Goal: Task Accomplishment & Management: Complete application form

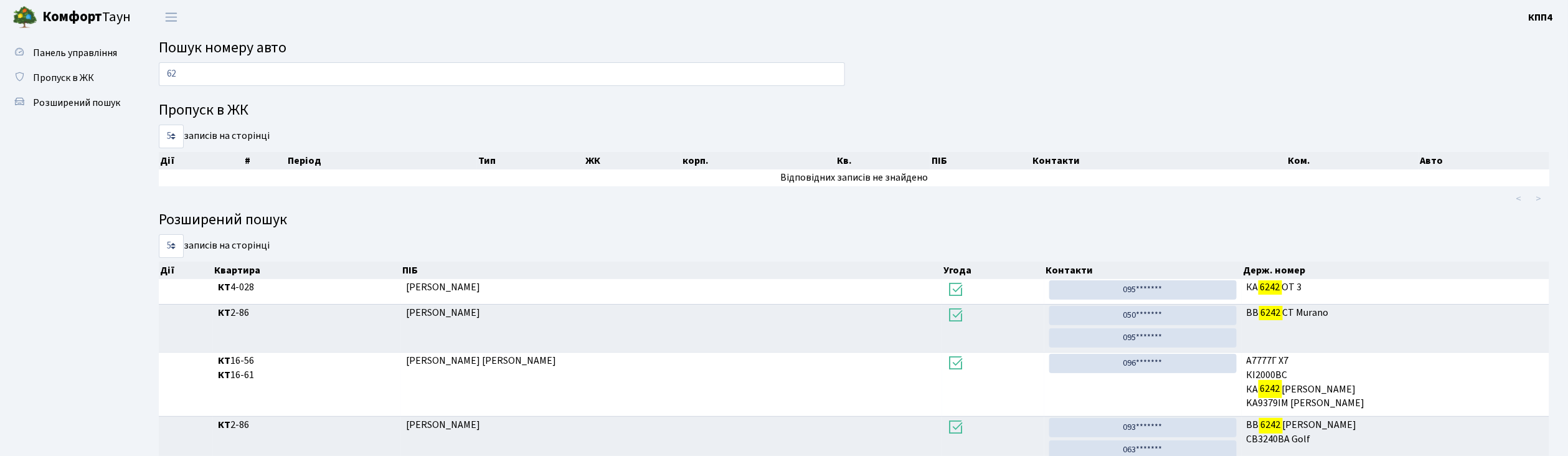
type input "6"
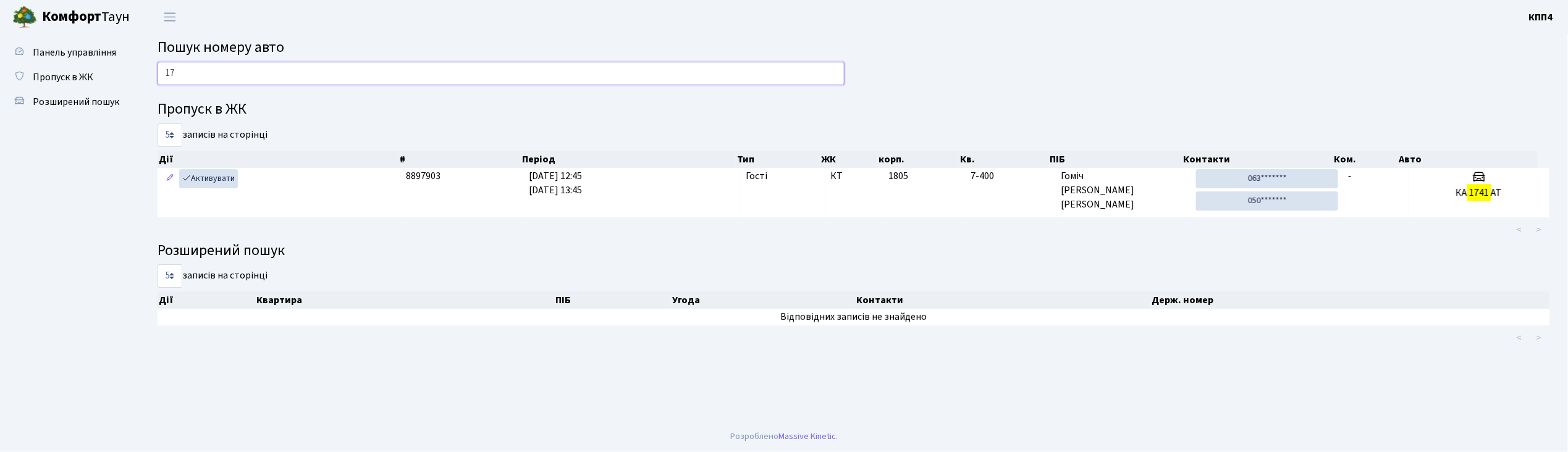
type input "1"
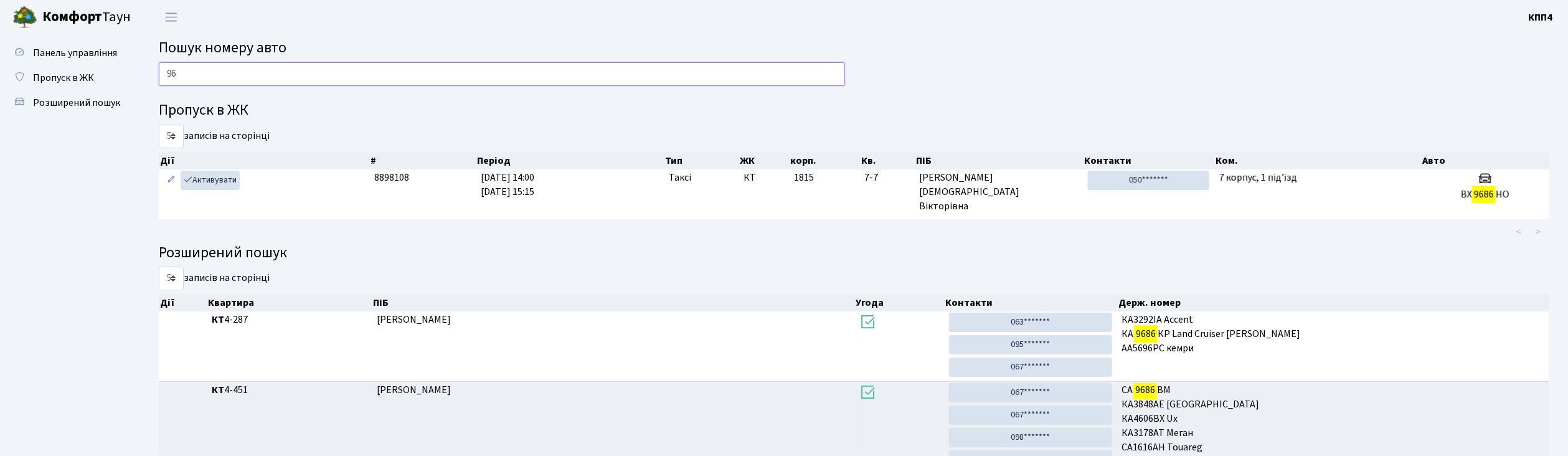
type input "9"
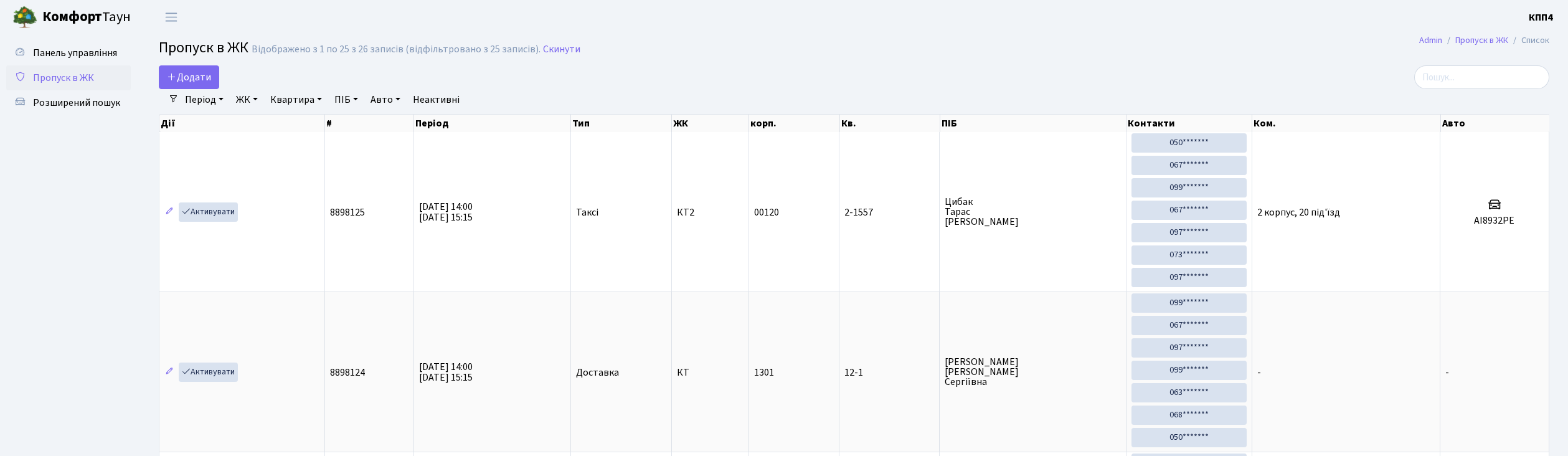
select select "25"
click at [201, 58] on span "Пропуск в ЖК" at bounding box center [204, 47] width 90 height 22
click at [200, 81] on span "Додати" at bounding box center [189, 77] width 44 height 14
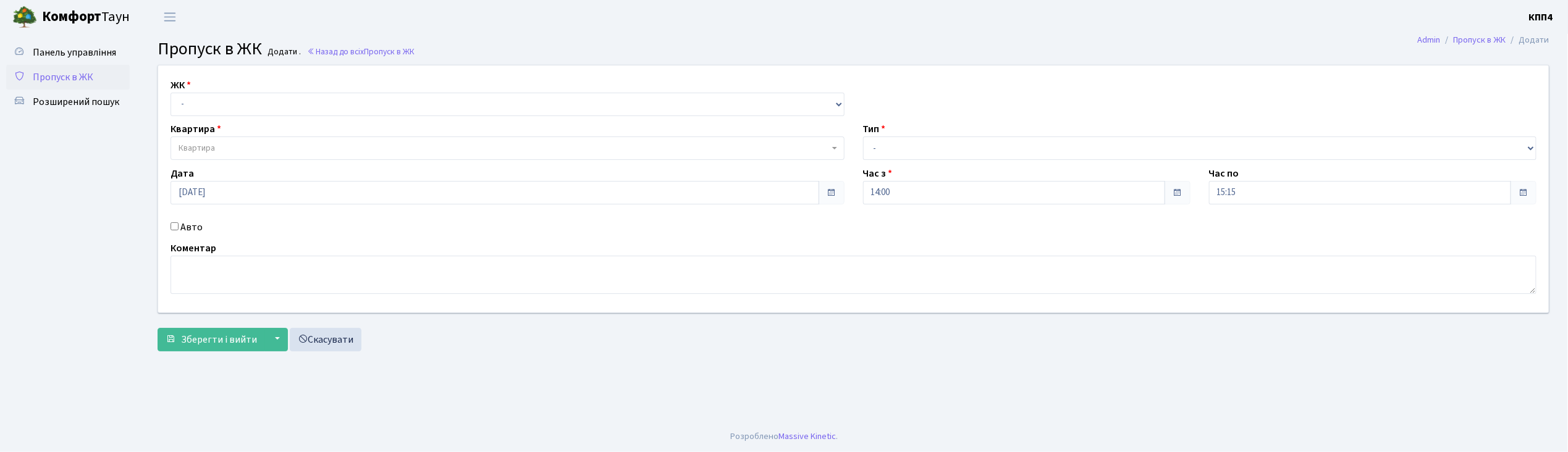
click at [173, 228] on input "Авто" at bounding box center [174, 226] width 8 height 8
checkbox input "true"
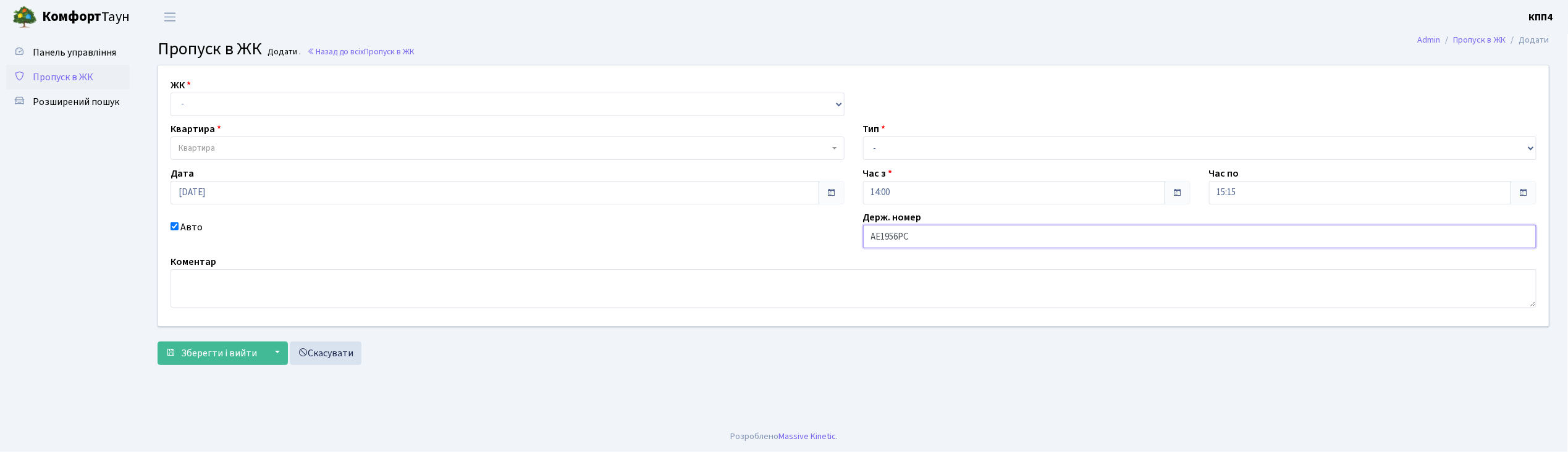
type input "АЕ1956РС"
click at [200, 106] on select "- КТ, вул. Регенераторна, 4 КТ2, просп. Соборності, 17 КТ3, вул. Березнева, 16 …" at bounding box center [507, 104] width 674 height 23
select select "271"
click at [170, 93] on select "- КТ, вул. Регенераторна, 4 КТ2, просп. Соборності, 17 КТ3, вул. Березнева, 16 …" at bounding box center [507, 104] width 674 height 23
select select
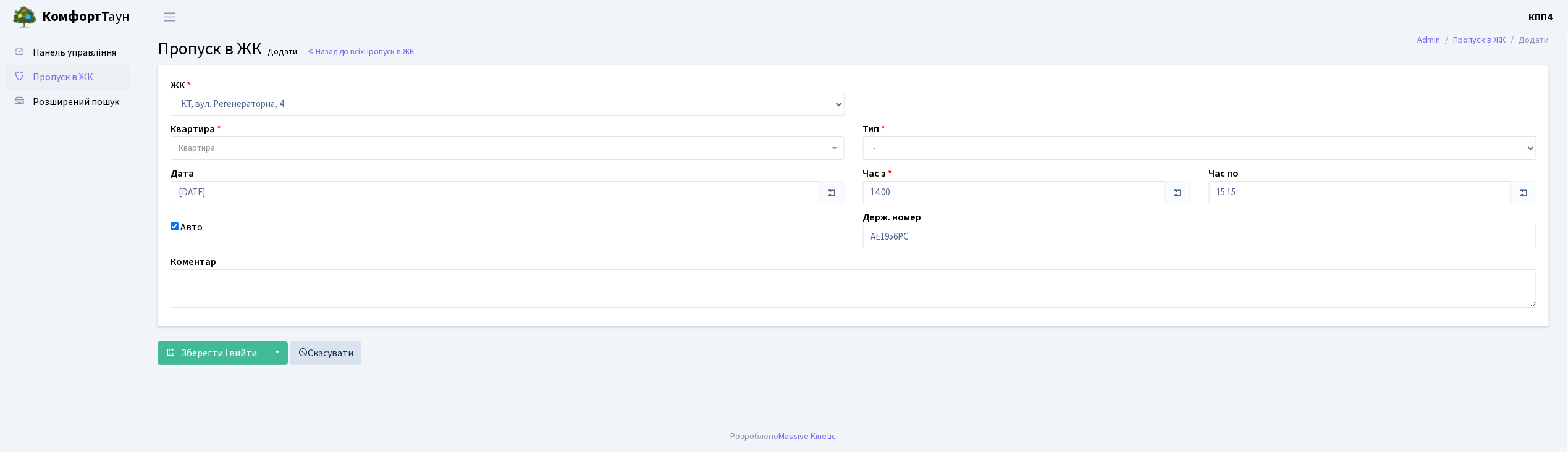
click at [211, 150] on span "Квартира" at bounding box center [197, 148] width 36 height 12
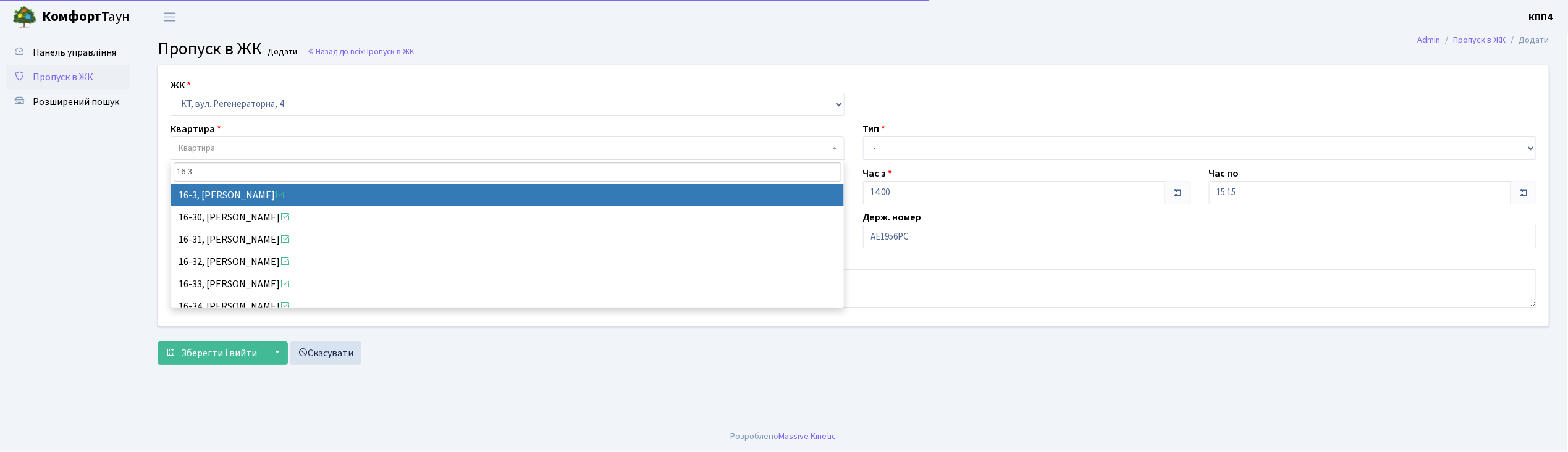
type input "16-3"
select select "8564"
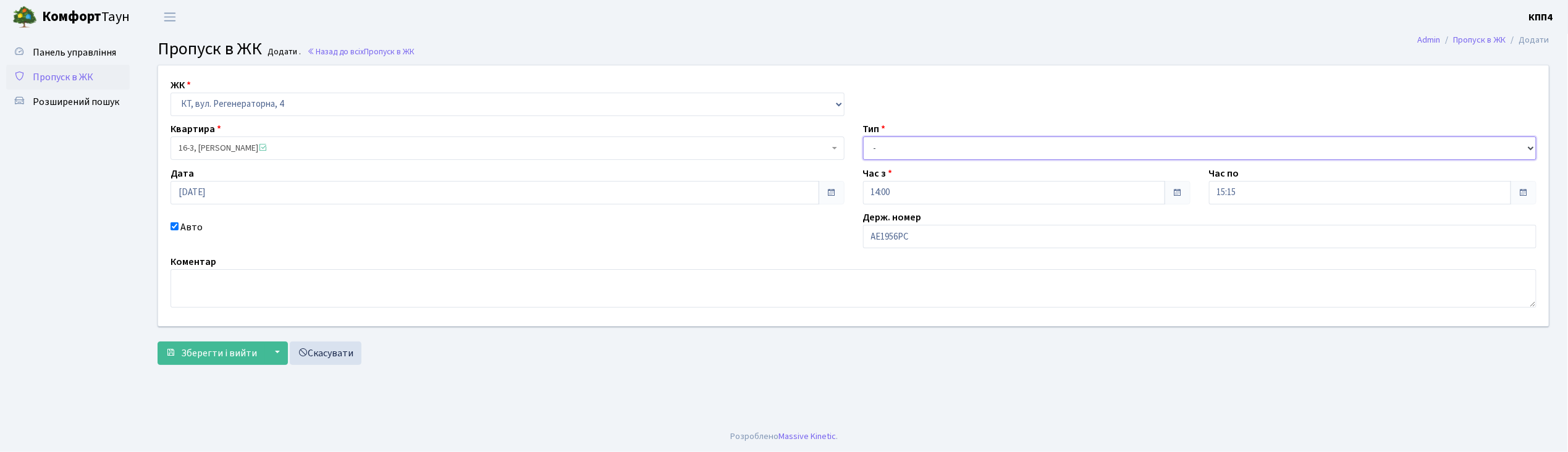
click at [925, 150] on select "- Доставка Таксі Гості Сервіс" at bounding box center [1200, 147] width 674 height 23
select select "2"
click at [863, 136] on select "- Доставка Таксі Гості Сервіс" at bounding box center [1200, 147] width 674 height 23
click at [205, 353] on span "Зберегти і вийти" at bounding box center [219, 353] width 76 height 14
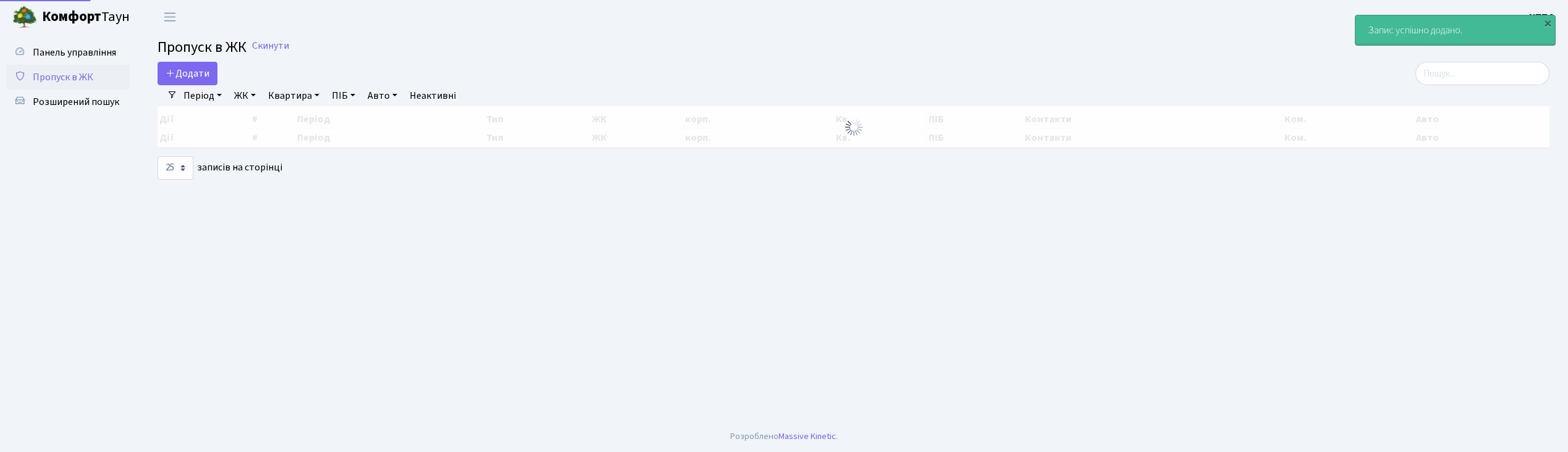
select select "25"
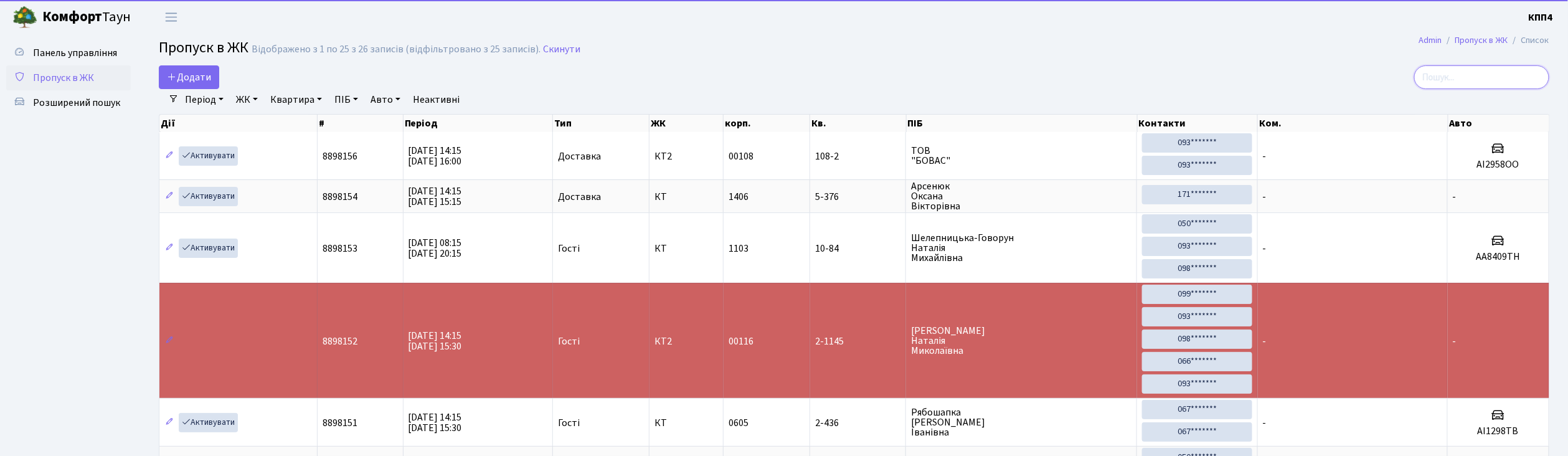
click at [1471, 81] on input "search" at bounding box center [1482, 77] width 135 height 24
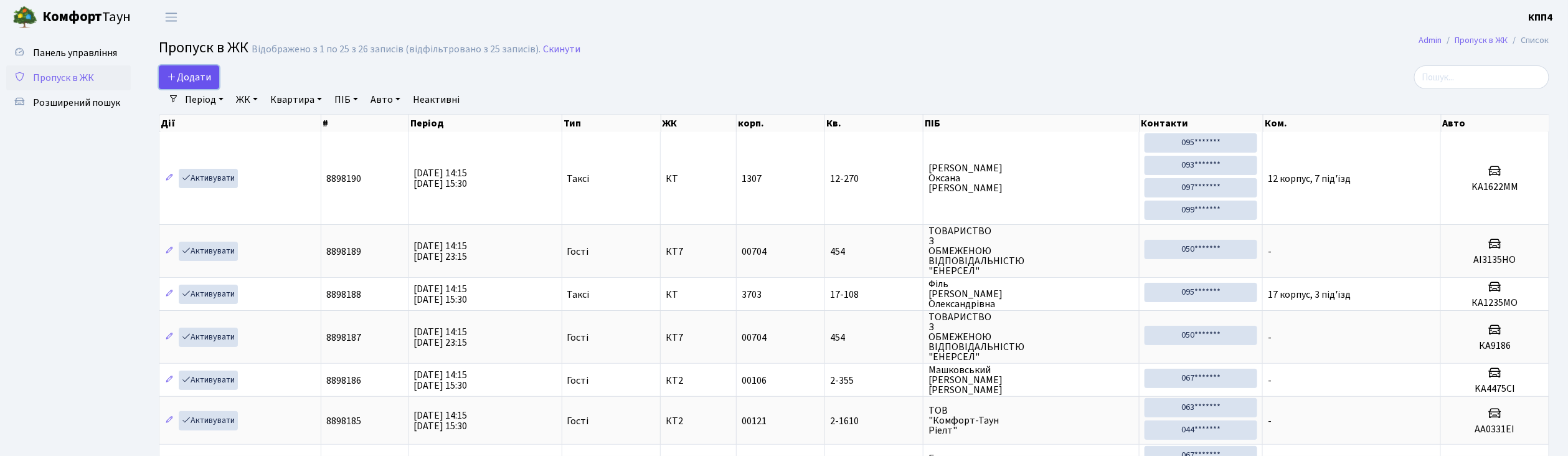
click at [203, 73] on span "Додати" at bounding box center [189, 77] width 44 height 14
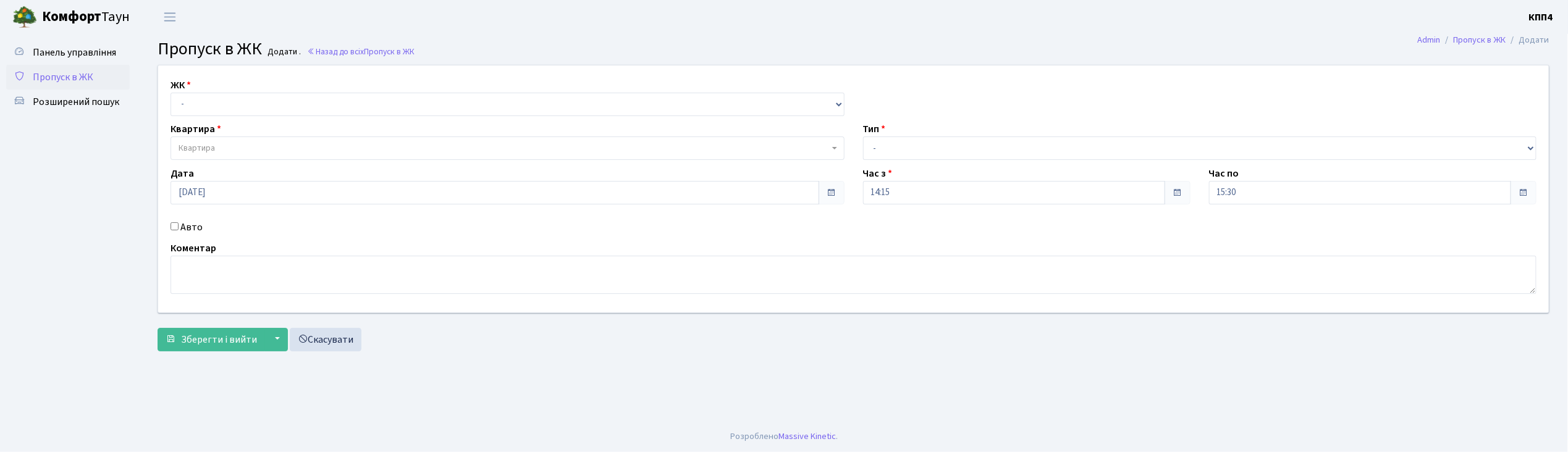
click at [173, 228] on input "Авто" at bounding box center [174, 226] width 8 height 8
checkbox input "true"
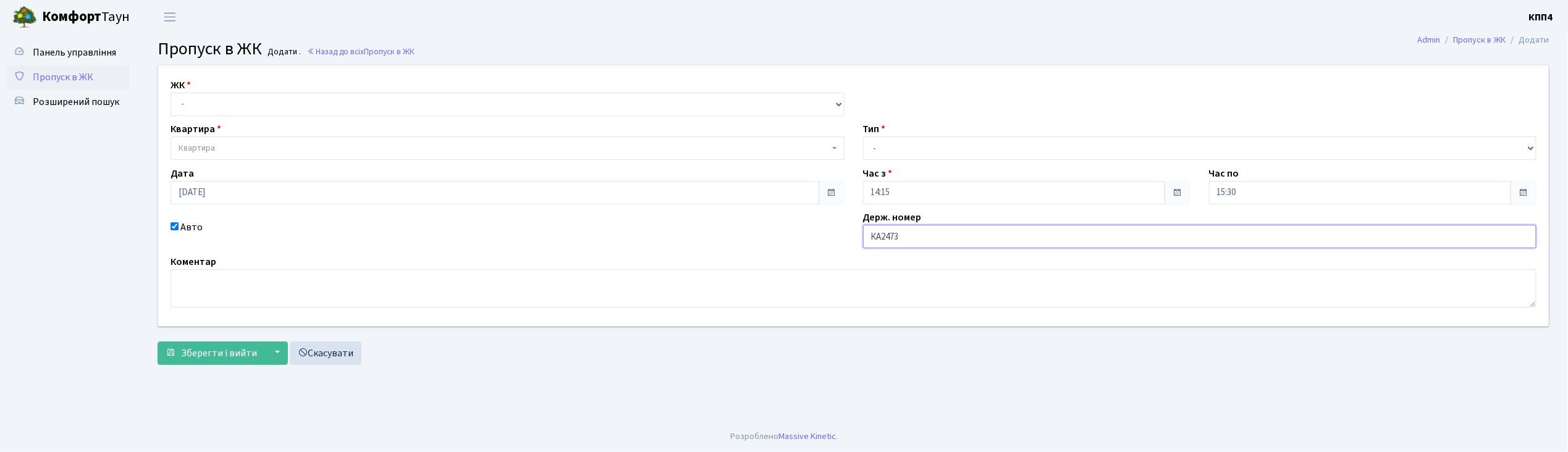
type input "КА2473ЕР"
click at [201, 104] on select "- КТ, вул. Регенераторна, 4 КТ2, просп. Соборності, 17 КТ3, вул. Березнева, 16 …" at bounding box center [507, 104] width 674 height 23
select select "271"
click at [170, 93] on select "- КТ, вул. Регенераторна, 4 КТ2, просп. Соборності, 17 КТ3, вул. Березнева, 16 …" at bounding box center [507, 104] width 674 height 23
select select
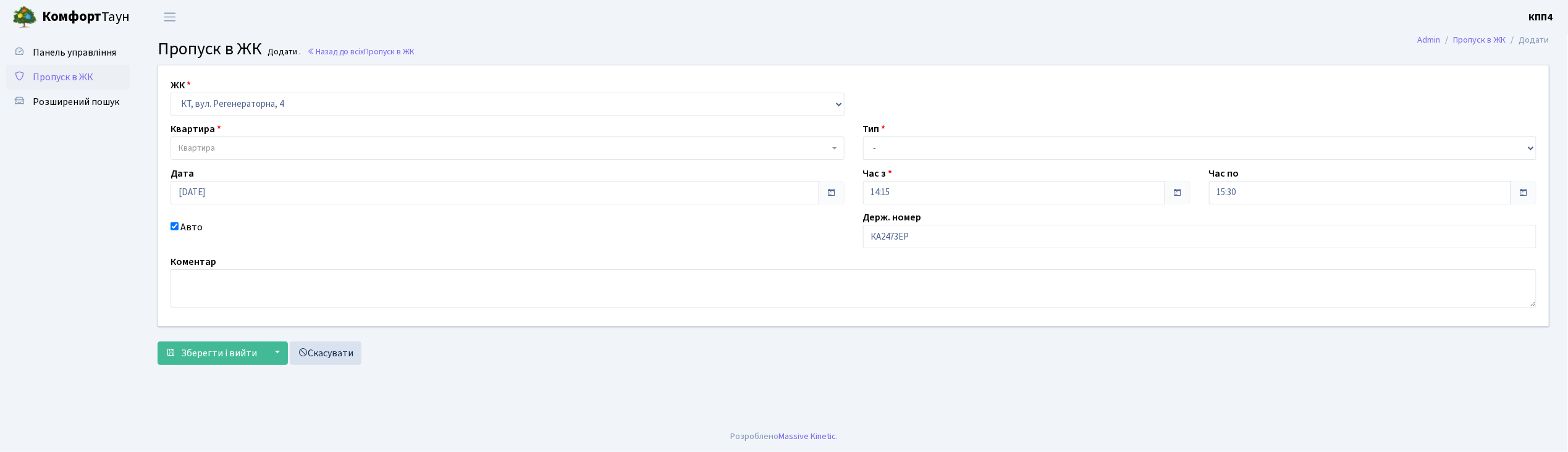
click at [201, 151] on span "Квартира" at bounding box center [197, 148] width 36 height 12
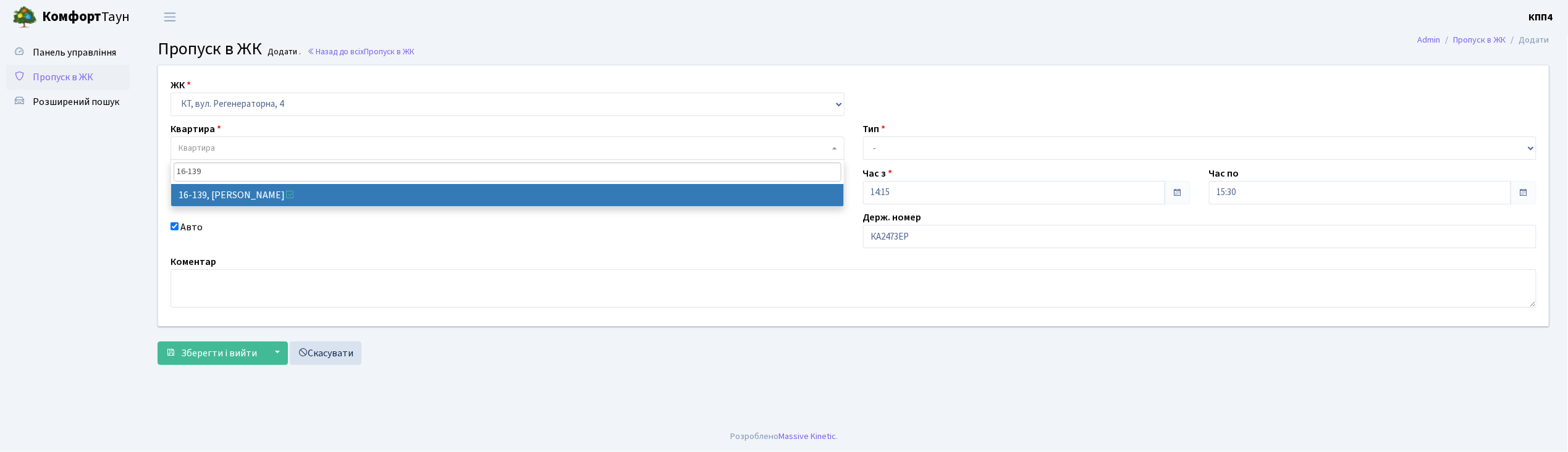
type input "16-139"
select select "8700"
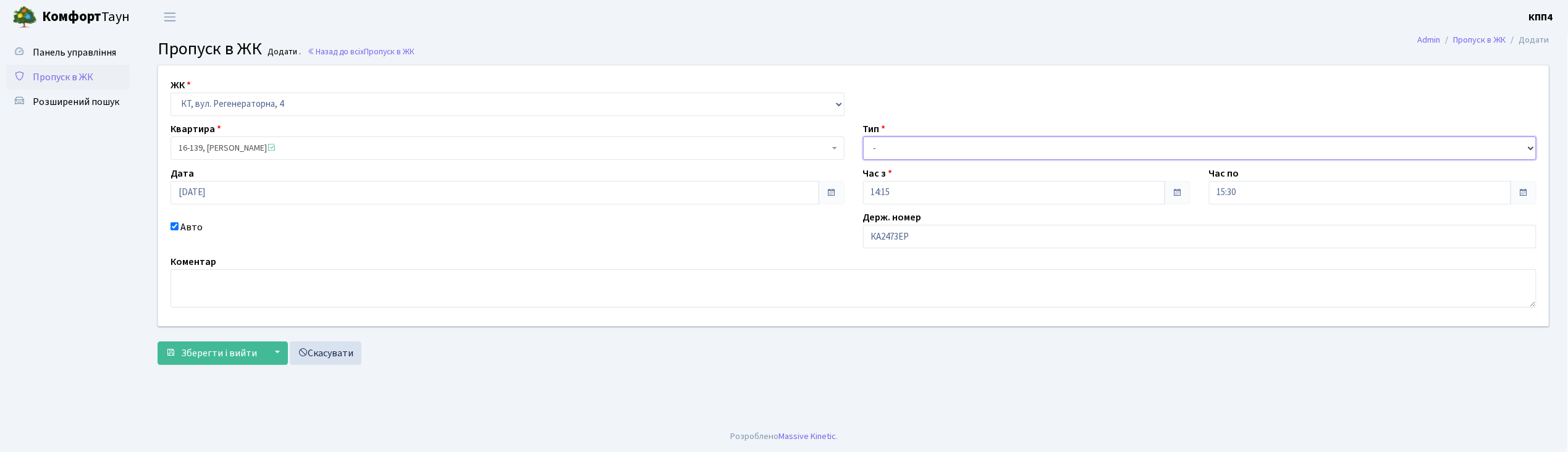
click at [874, 148] on select "- Доставка Таксі Гості Сервіс" at bounding box center [1200, 147] width 674 height 23
select select "2"
click at [863, 136] on select "- Доставка Таксі Гості Сервіс" at bounding box center [1200, 147] width 674 height 23
click at [201, 347] on span "Зберегти і вийти" at bounding box center [219, 353] width 76 height 14
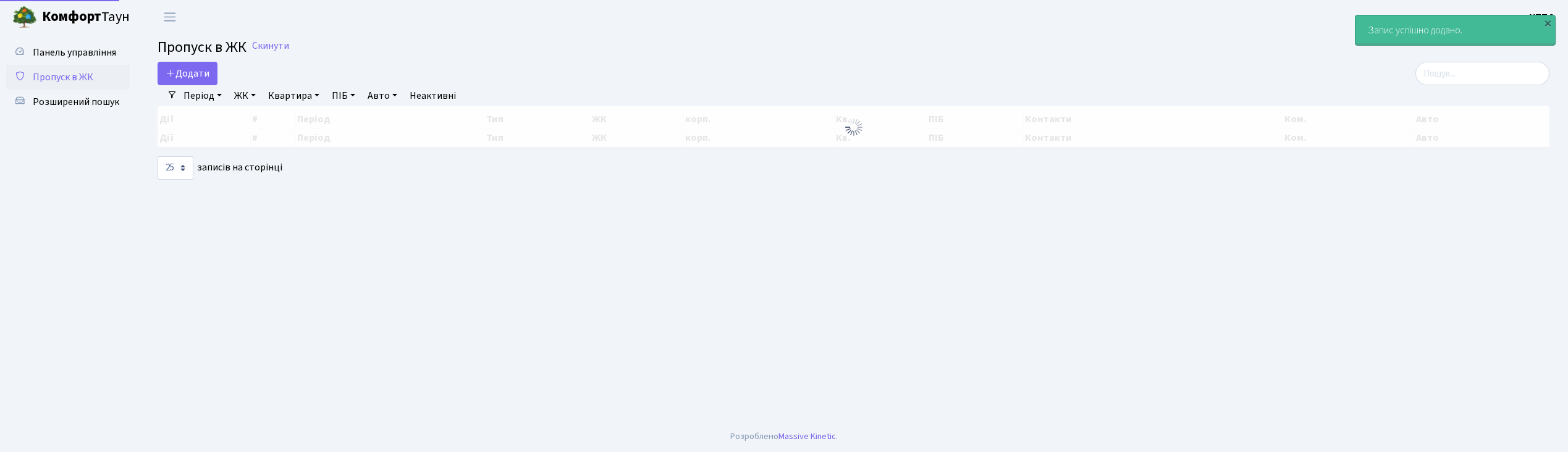
select select "25"
